Goal: Use online tool/utility: Utilize a website feature to perform a specific function

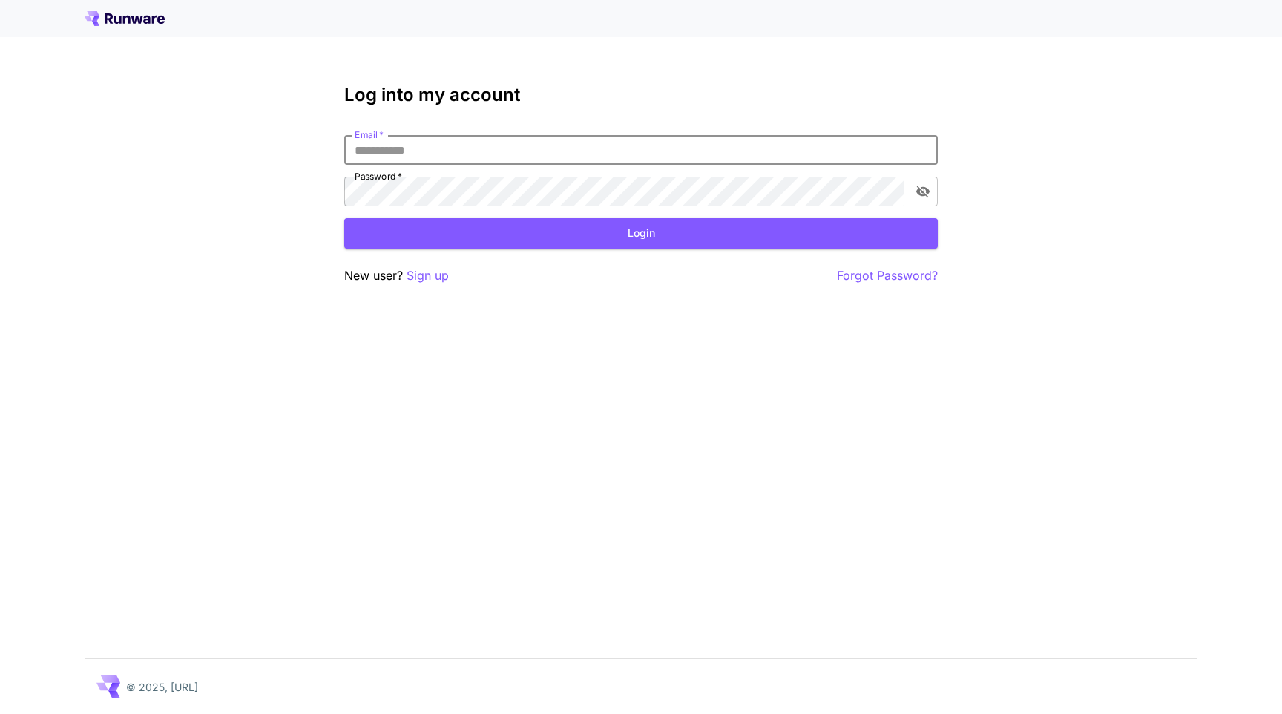
click at [352, 155] on input "Email   *" at bounding box center [640, 150] width 593 height 30
type input "**********"
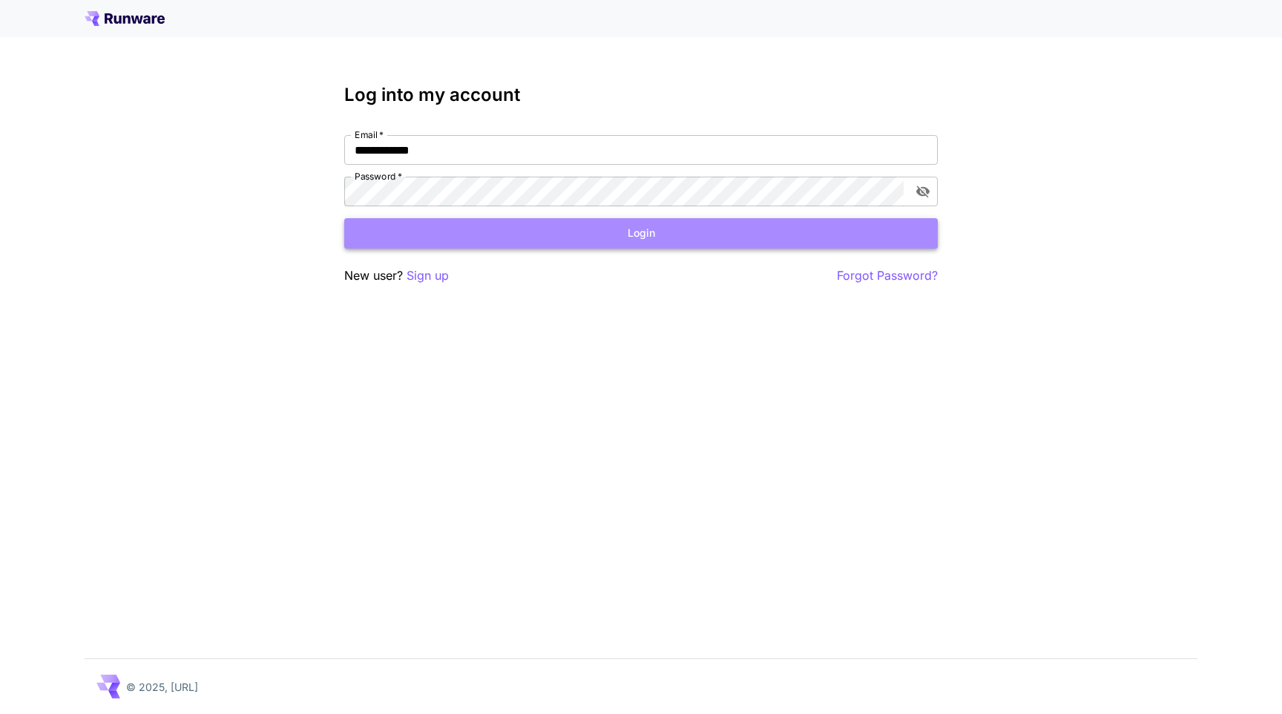
click at [450, 229] on button "Login" at bounding box center [640, 233] width 593 height 30
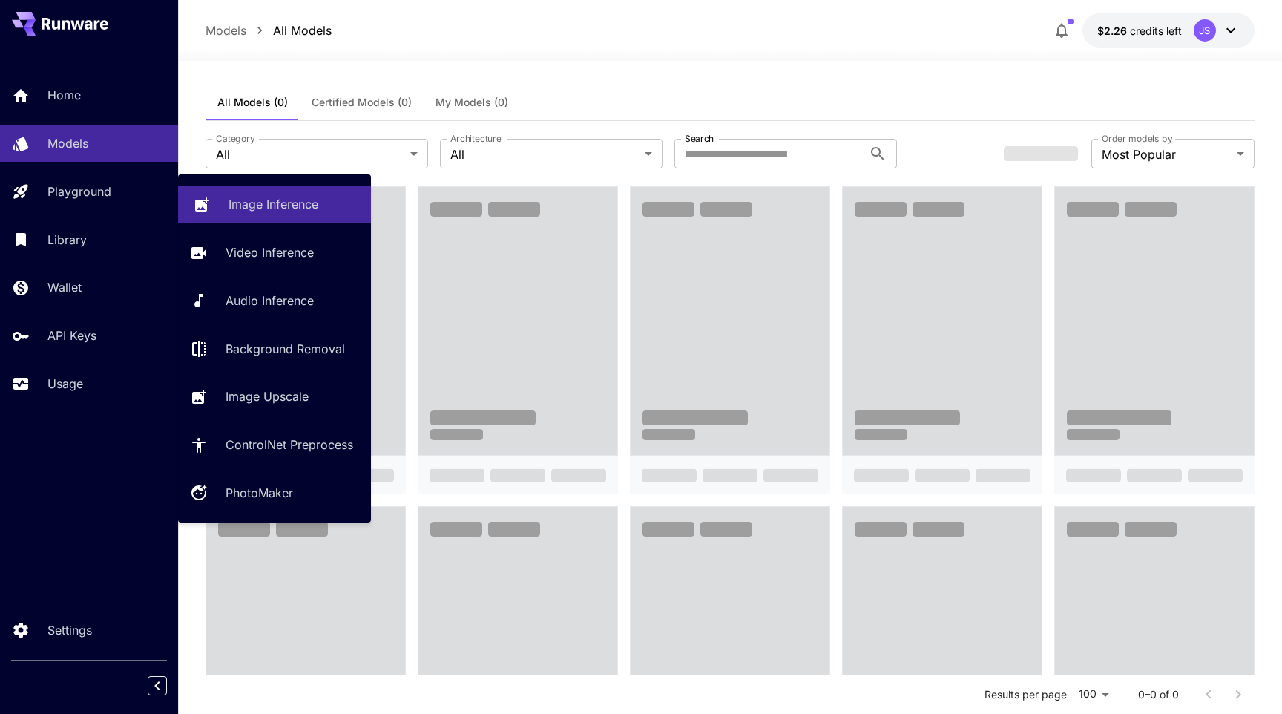
click at [251, 214] on link "Image Inference" at bounding box center [274, 204] width 193 height 36
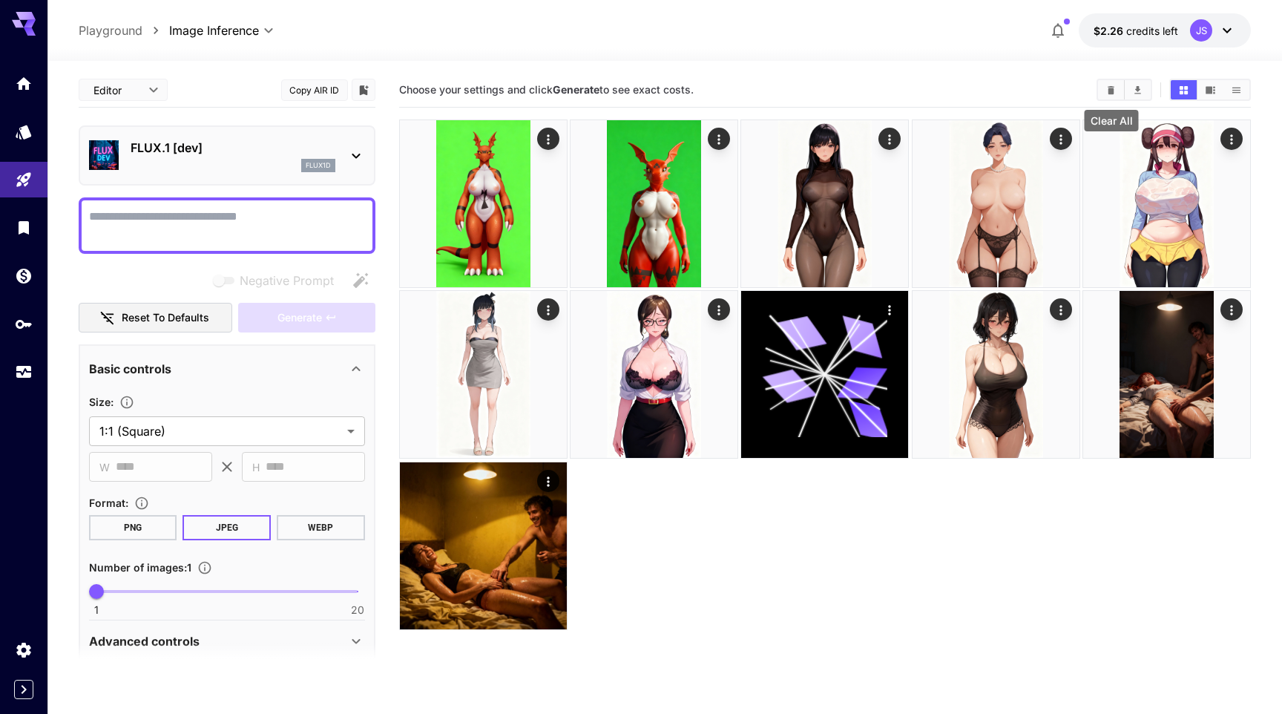
click at [1108, 91] on icon "Clear All" at bounding box center [1111, 89] width 7 height 8
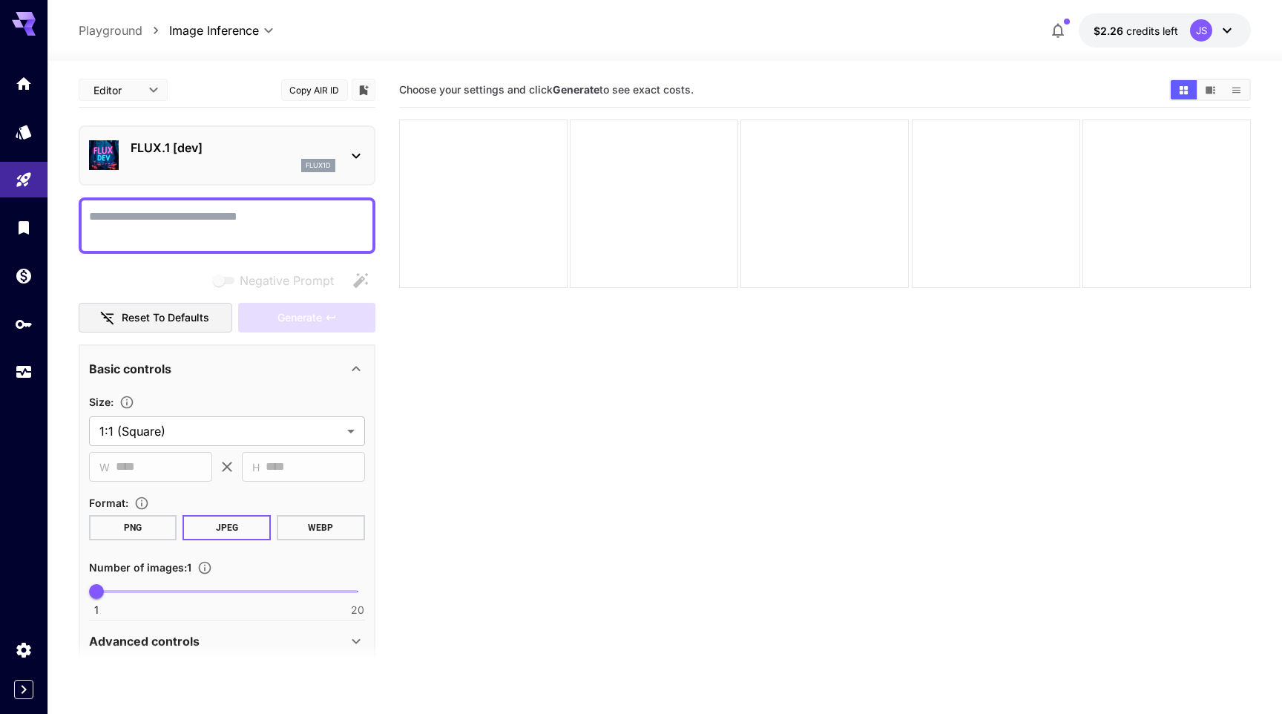
click at [164, 161] on div "flux1d" at bounding box center [233, 165] width 205 height 13
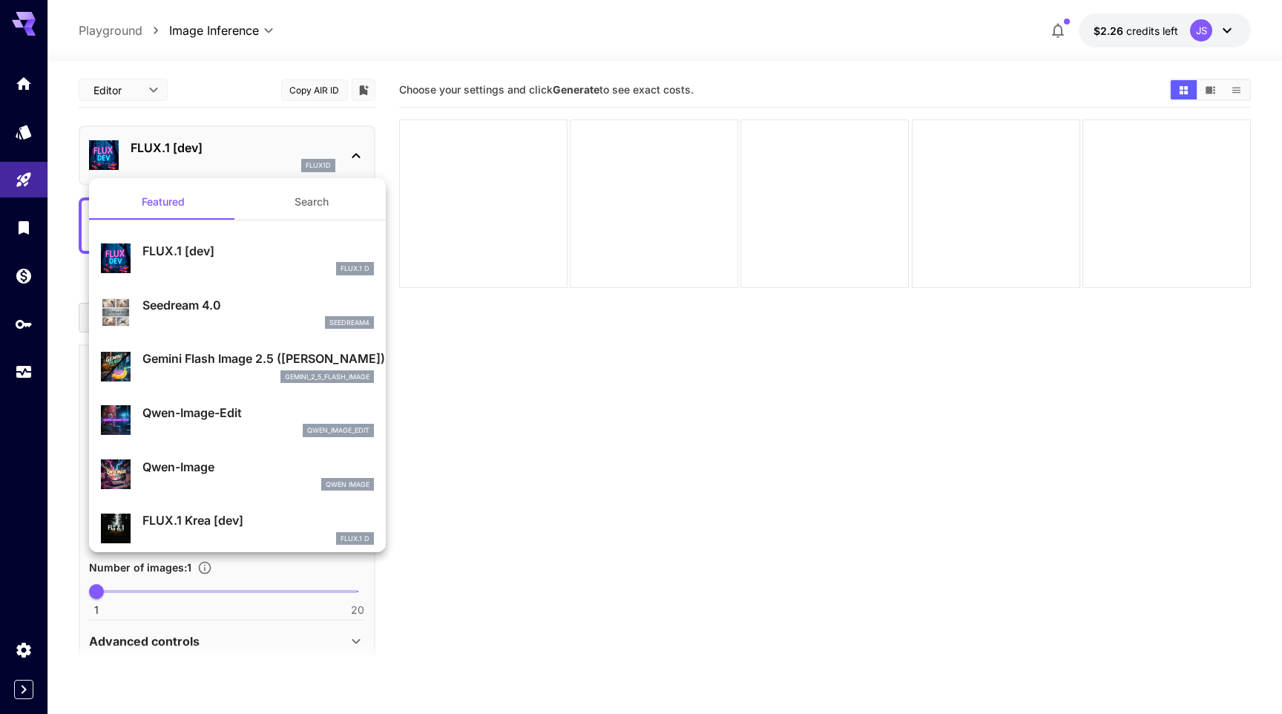
click at [192, 360] on p "Gemini Flash Image 2.5 (Nano Banana)" at bounding box center [257, 358] width 231 height 18
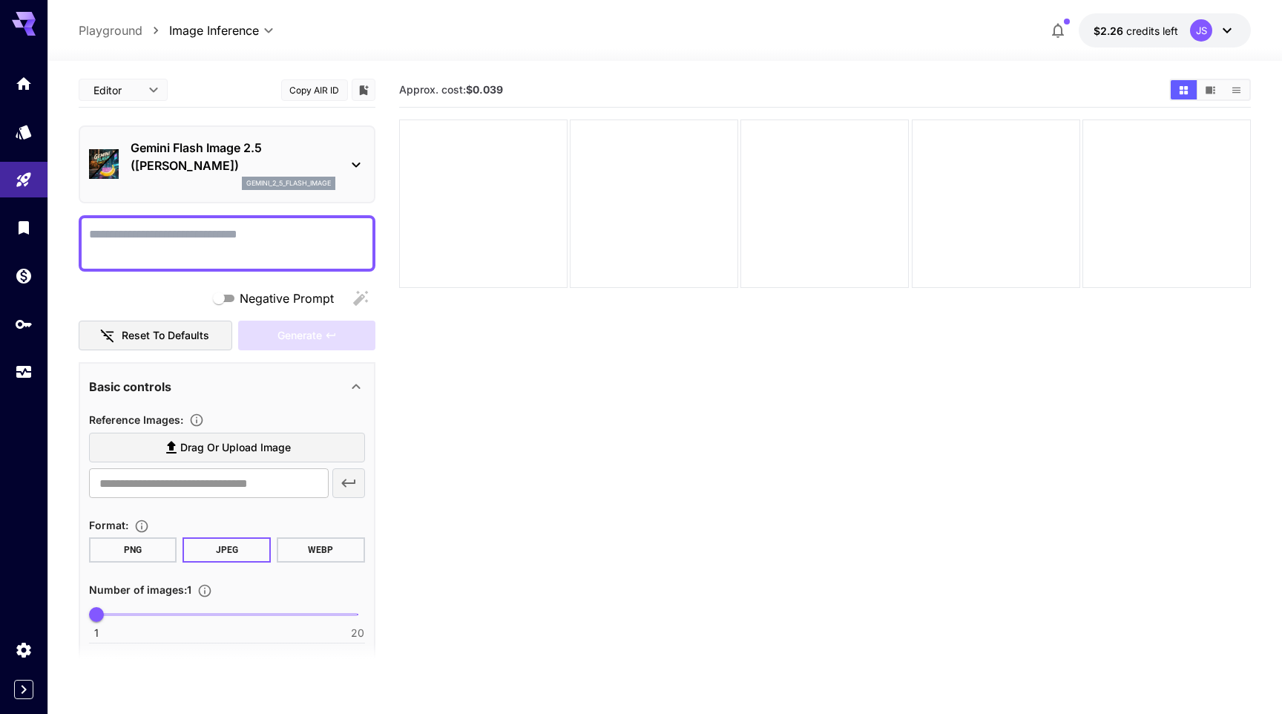
click at [173, 228] on textarea "Negative Prompt" at bounding box center [227, 244] width 276 height 36
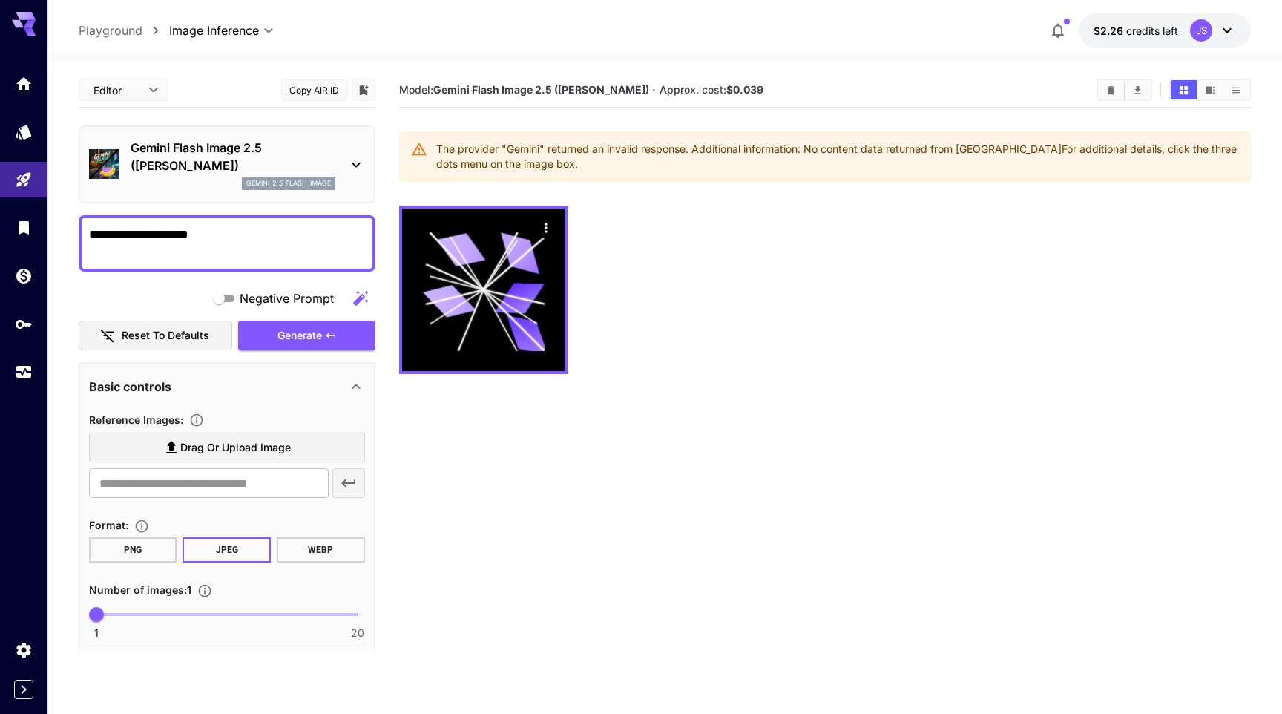
type textarea "**********"
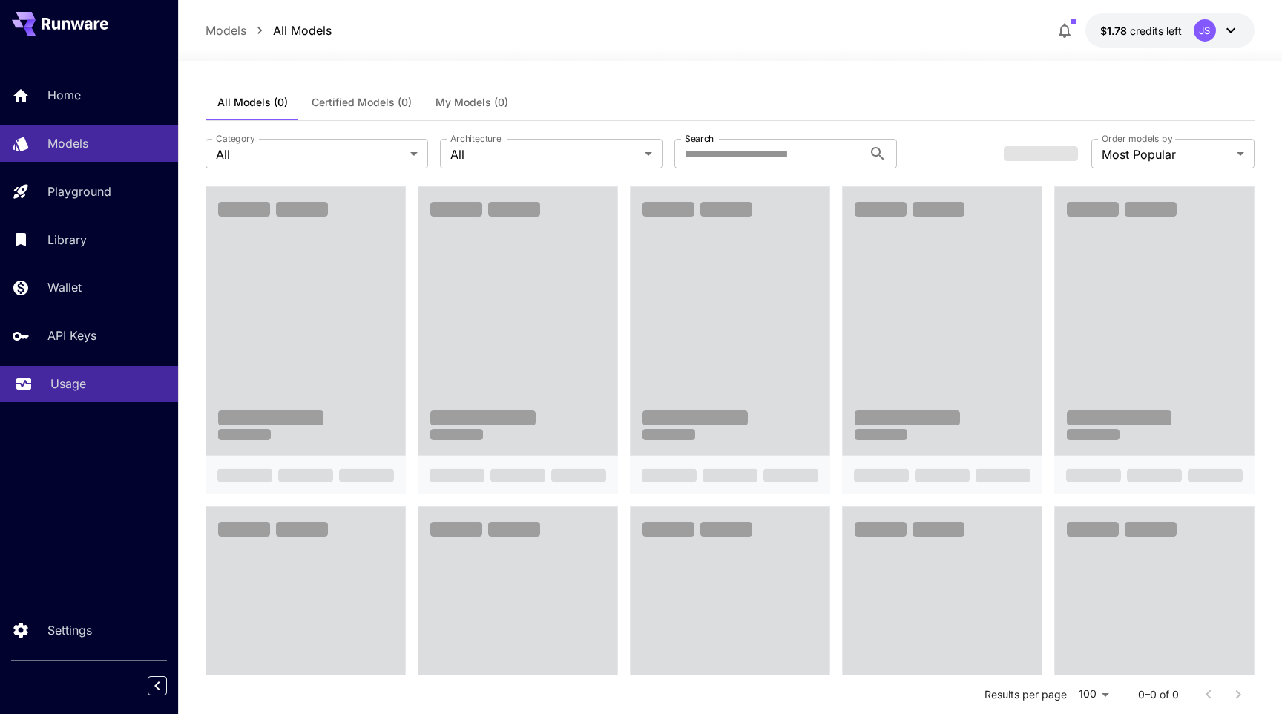
click at [53, 392] on p "Usage" at bounding box center [68, 384] width 36 height 18
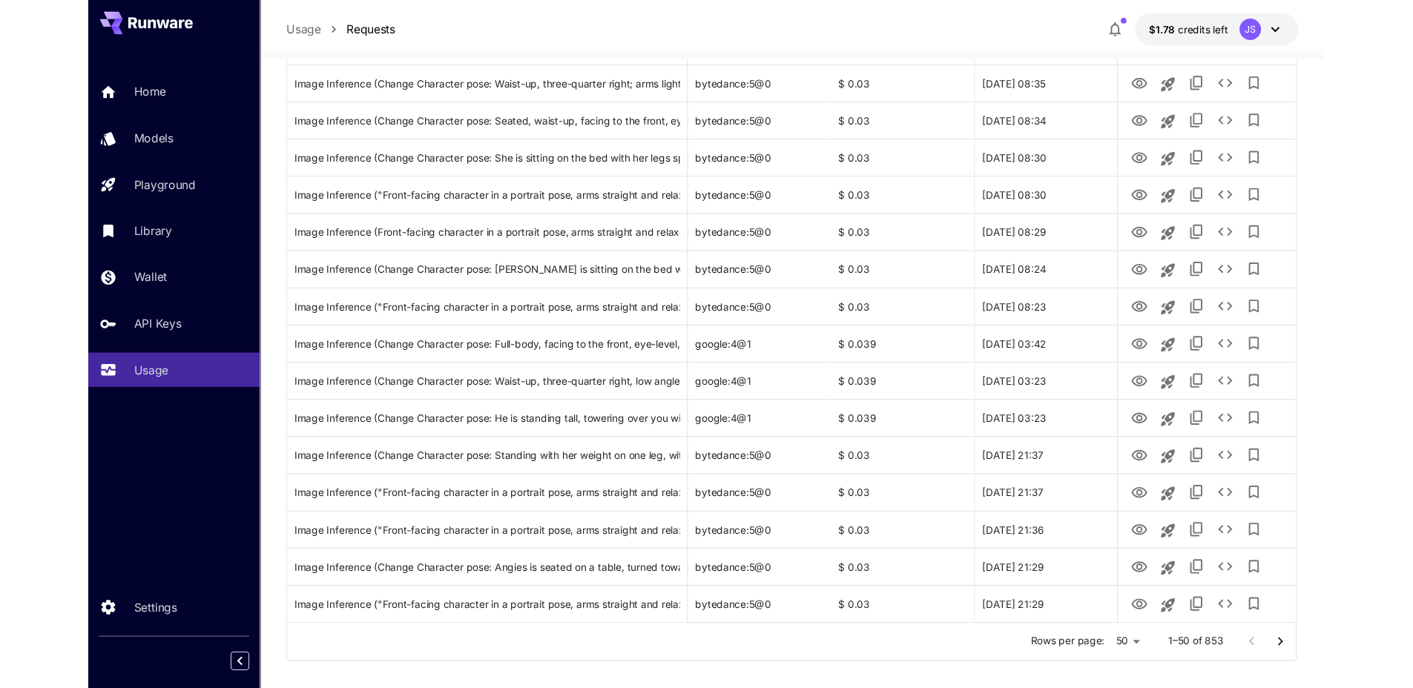
scroll to position [1590, 0]
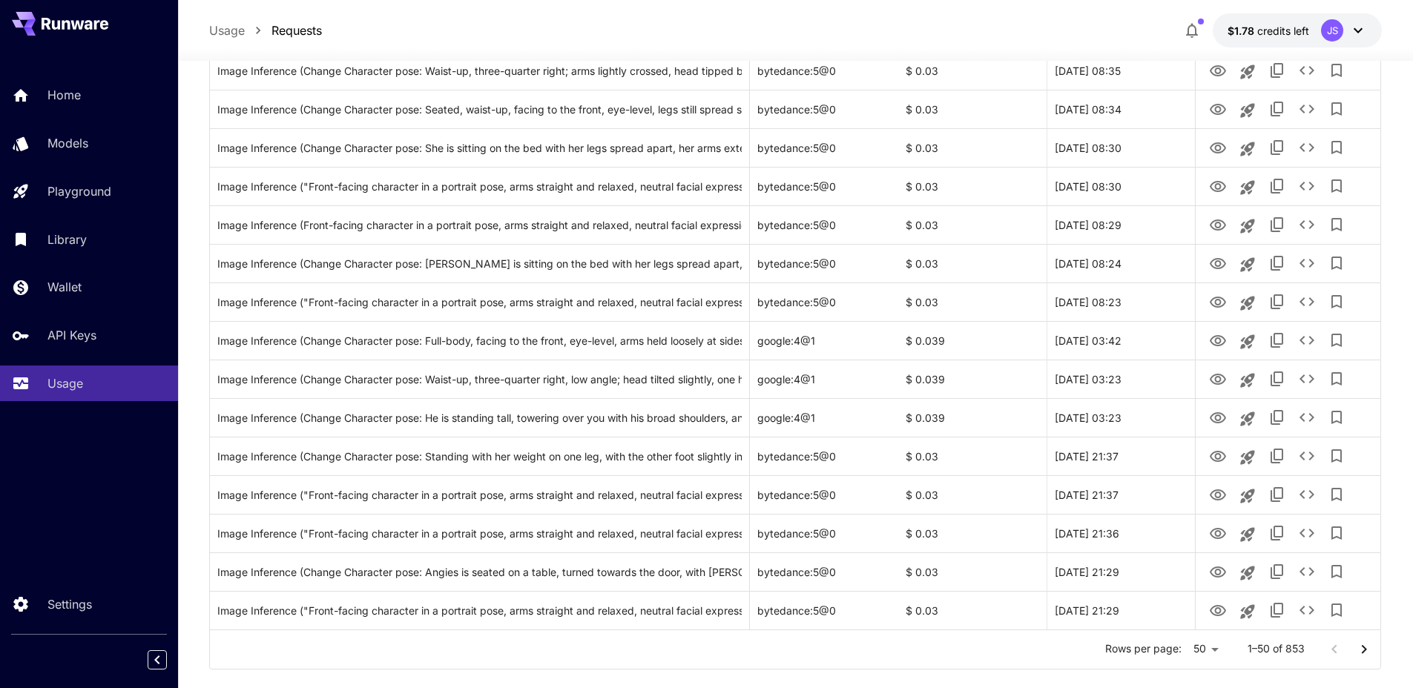
click at [733, 46] on div at bounding box center [795, 52] width 1235 height 18
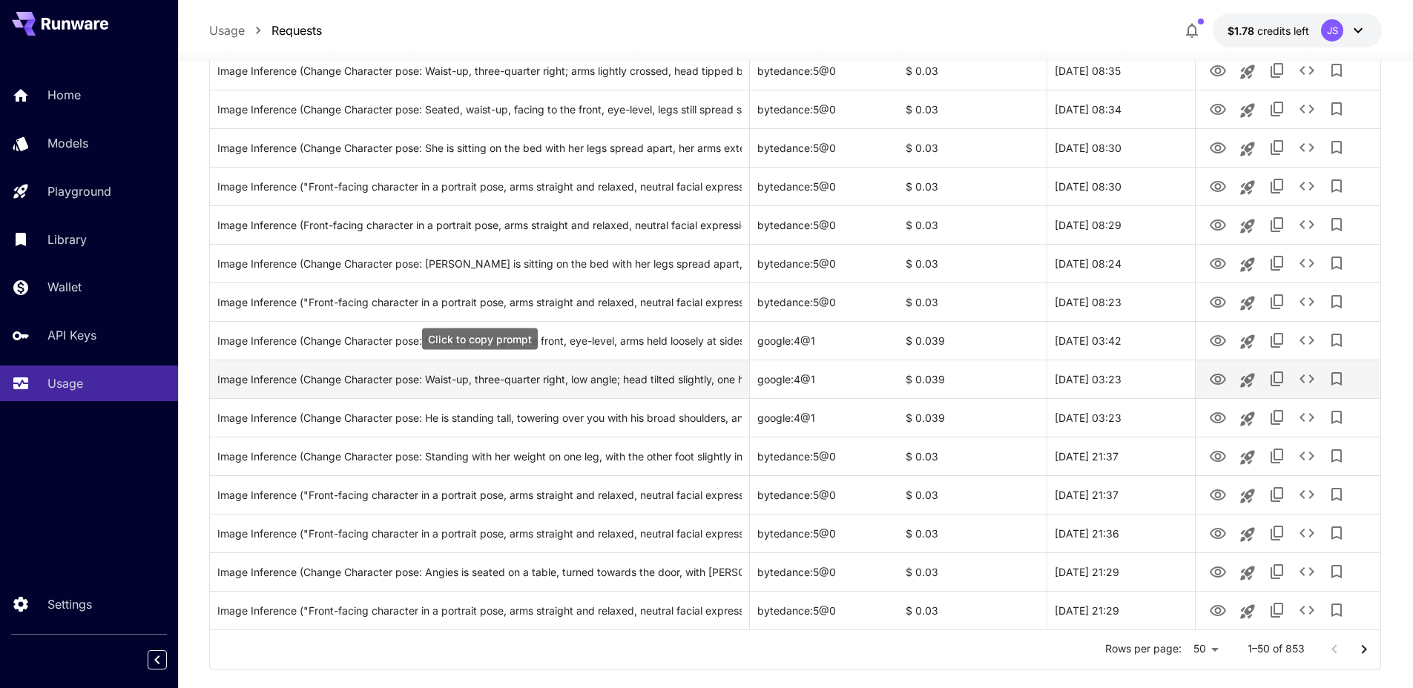
scroll to position [677, 0]
